Goal: Task Accomplishment & Management: Manage account settings

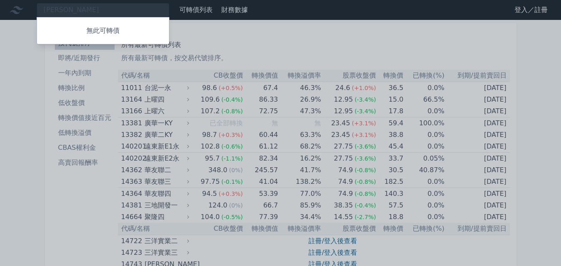
type input "宏"
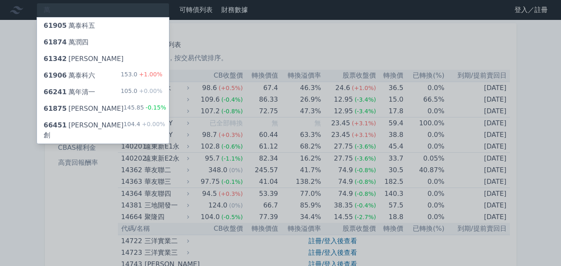
type input "萬"
click at [110, 76] on li "一年內到期" at bounding box center [85, 73] width 60 height 10
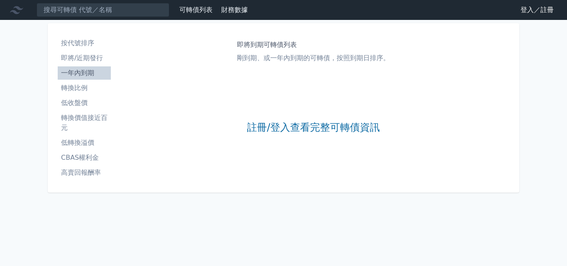
click at [534, 14] on link "登入／註冊" at bounding box center [537, 9] width 46 height 13
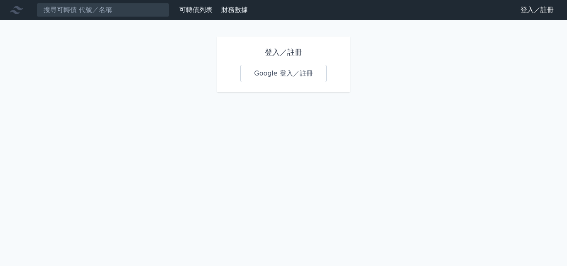
click at [244, 63] on div "登入／註冊 Google 登入／註冊" at bounding box center [283, 65] width 133 height 56
click at [253, 70] on link "Google 登入／註冊" at bounding box center [283, 73] width 86 height 17
click at [300, 74] on link "Google 登入／註冊" at bounding box center [283, 73] width 86 height 17
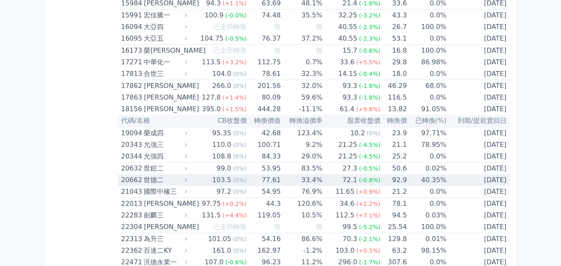
scroll to position [415, 0]
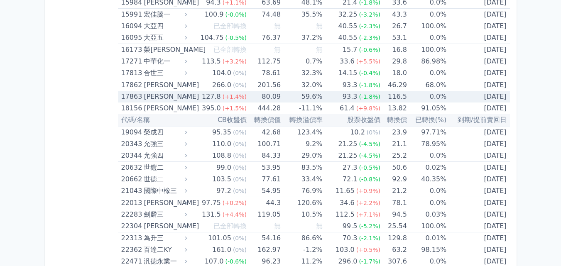
click at [189, 96] on icon at bounding box center [186, 97] width 6 height 6
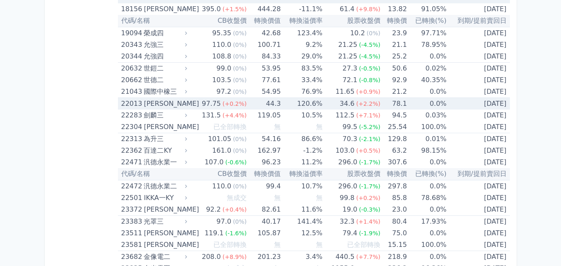
scroll to position [788, 0]
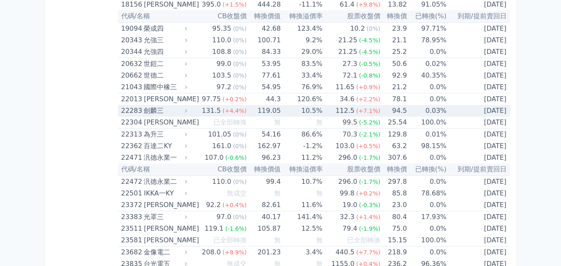
click at [183, 110] on div "劍麟三" at bounding box center [164, 111] width 41 height 12
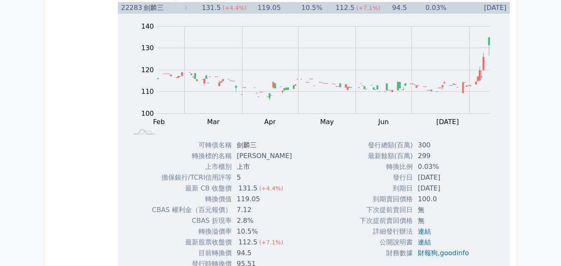
scroll to position [913, 0]
